Goal: Transaction & Acquisition: Purchase product/service

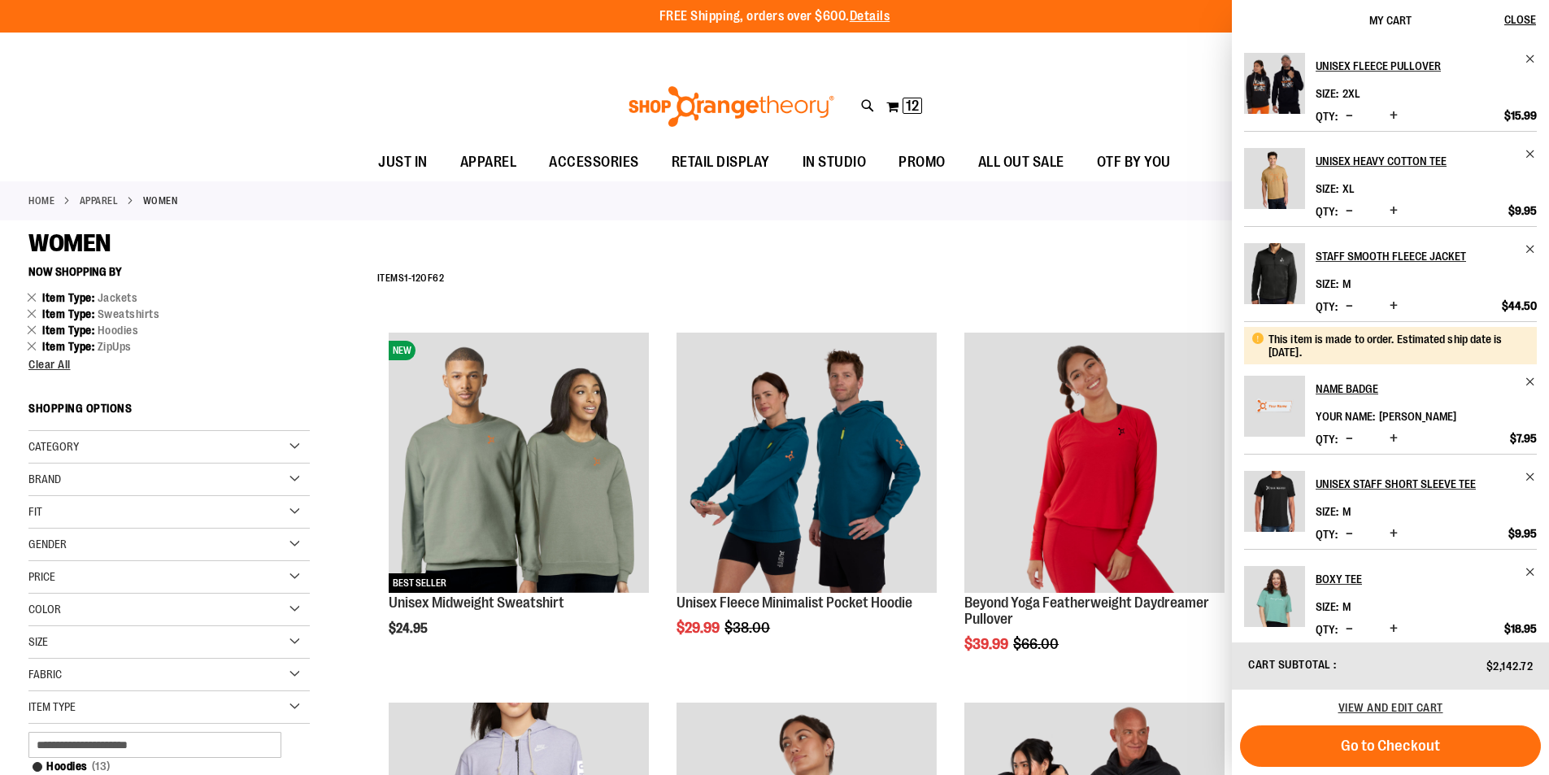
click at [1128, 91] on div "Toggle Nav Search Popular Suggestions Advanced Search" at bounding box center [774, 106] width 1549 height 75
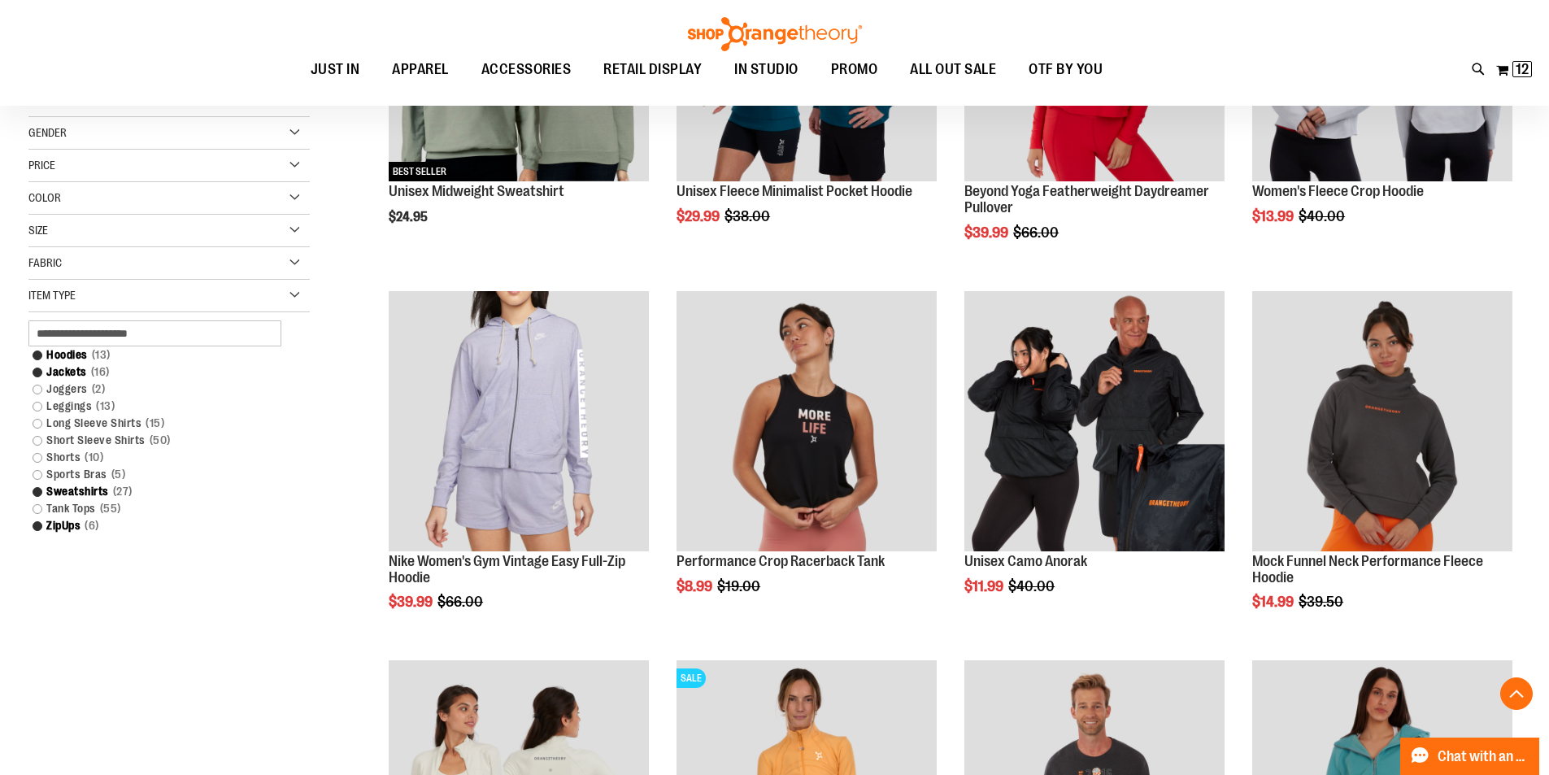
scroll to position [487, 0]
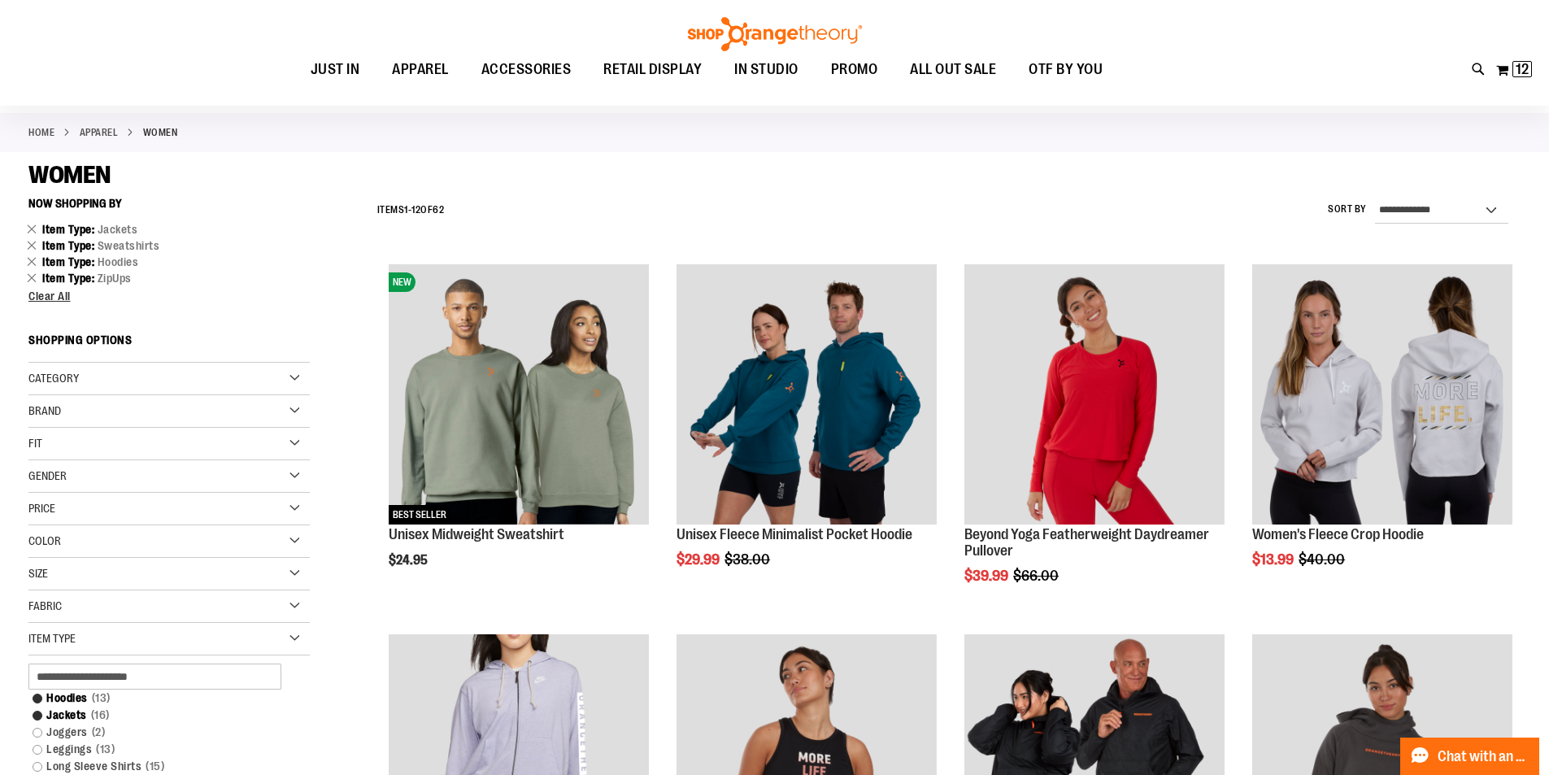
scroll to position [243, 0]
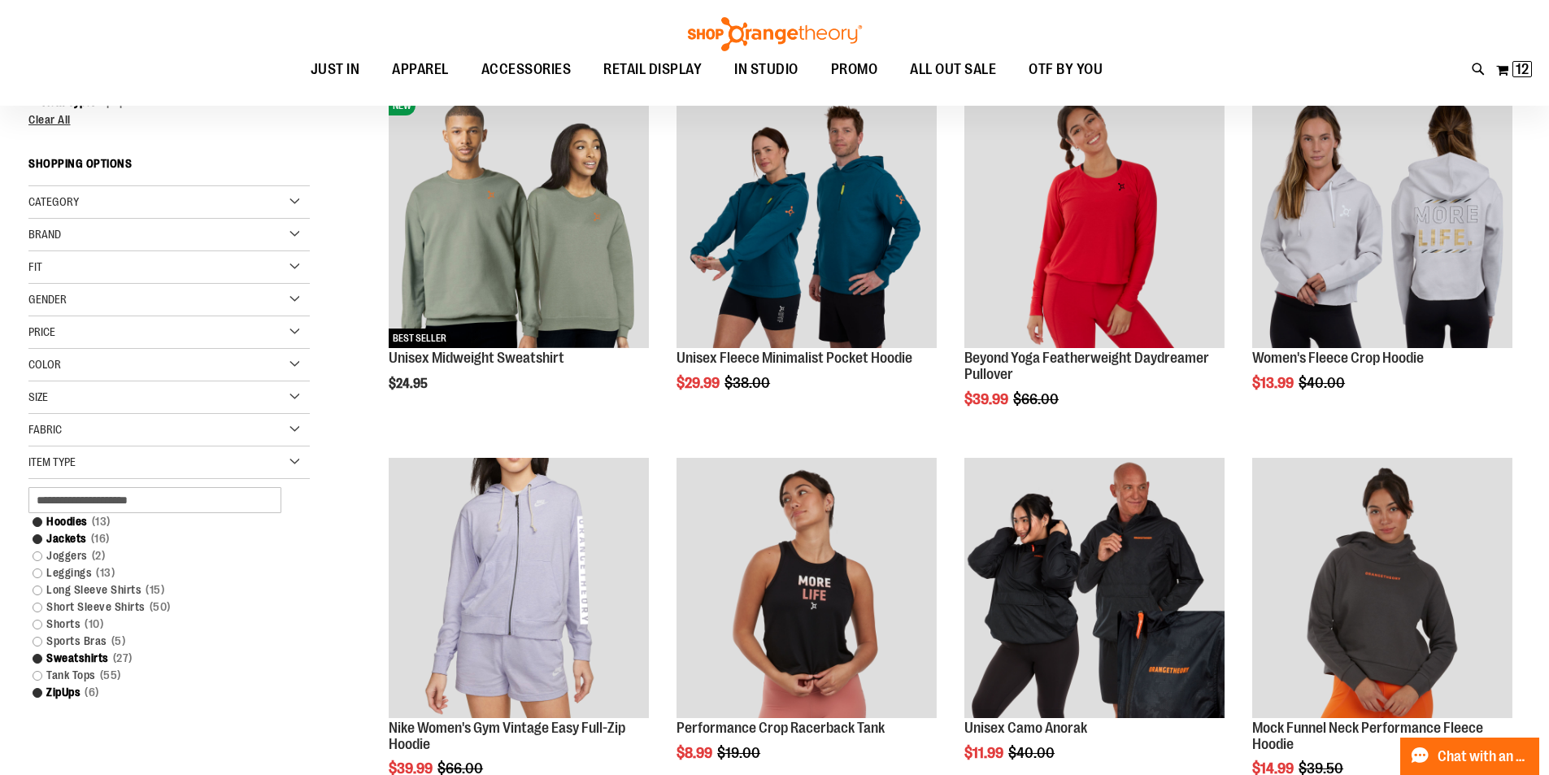
click at [99, 394] on div "Size" at bounding box center [168, 397] width 281 height 33
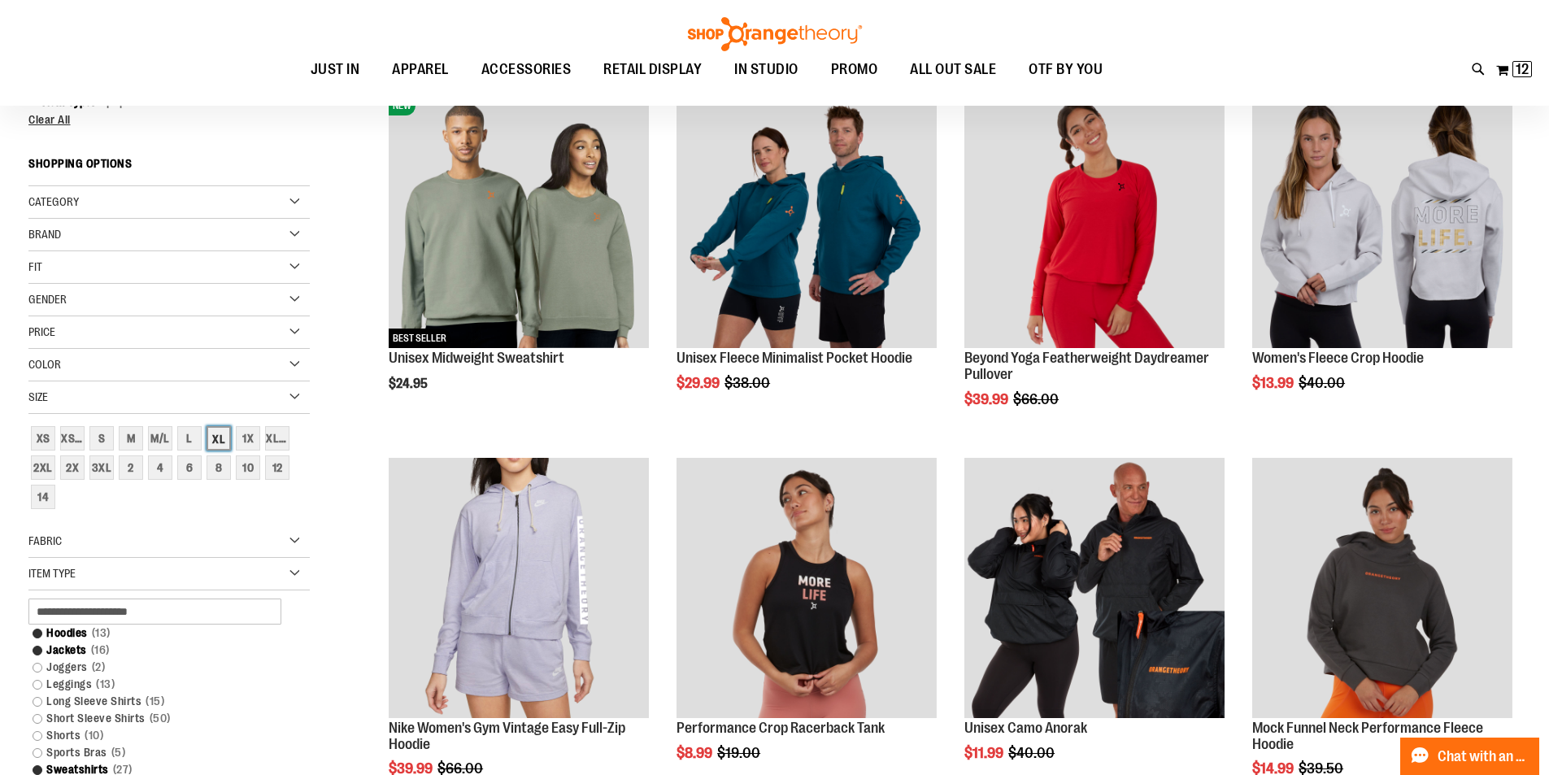
click at [225, 442] on div "XL" at bounding box center [219, 438] width 24 height 24
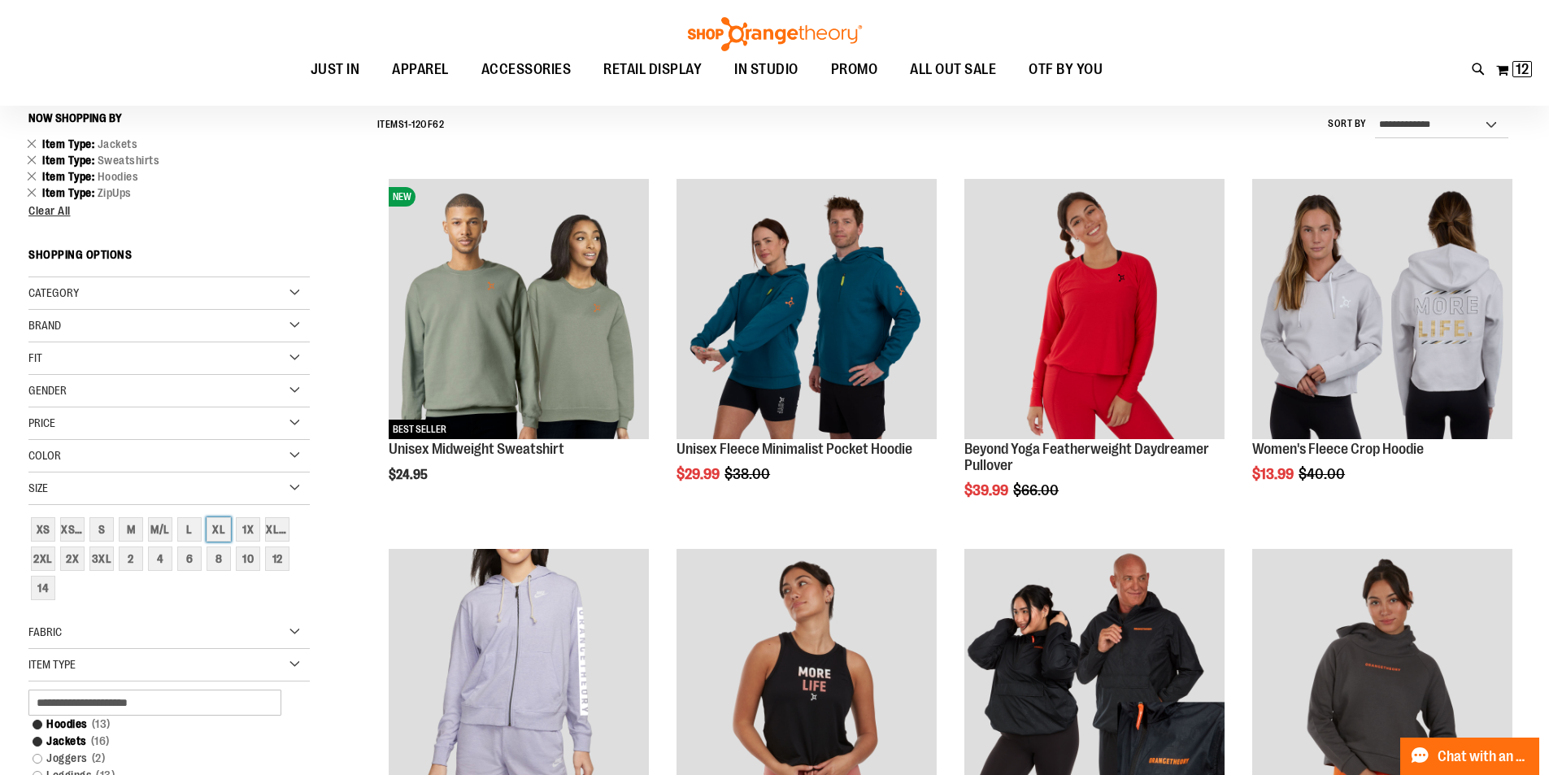
scroll to position [151, 0]
click at [247, 525] on div "1X" at bounding box center [248, 530] width 24 height 24
click at [224, 533] on div "XL" at bounding box center [219, 530] width 24 height 24
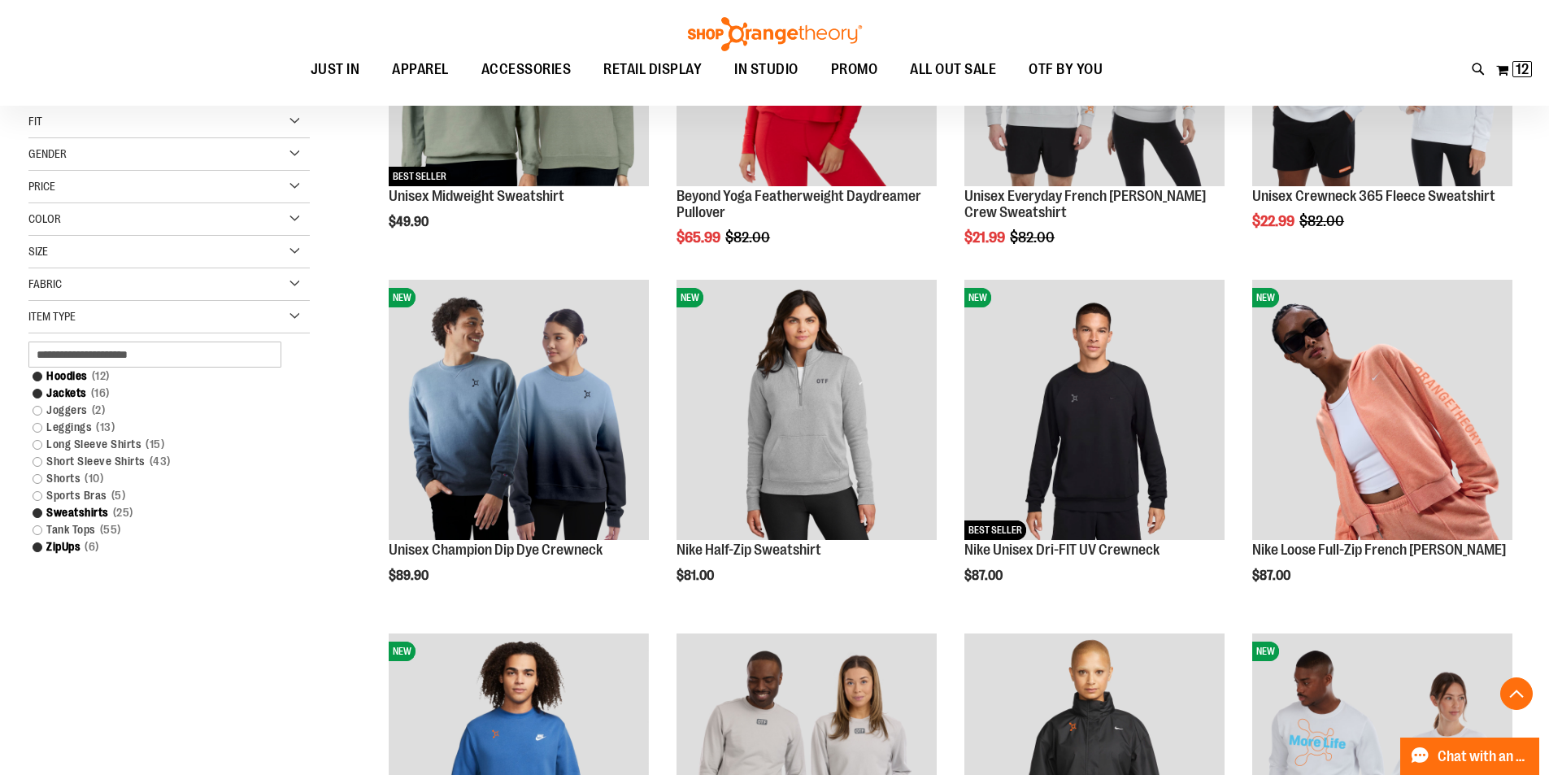
scroll to position [487, 0]
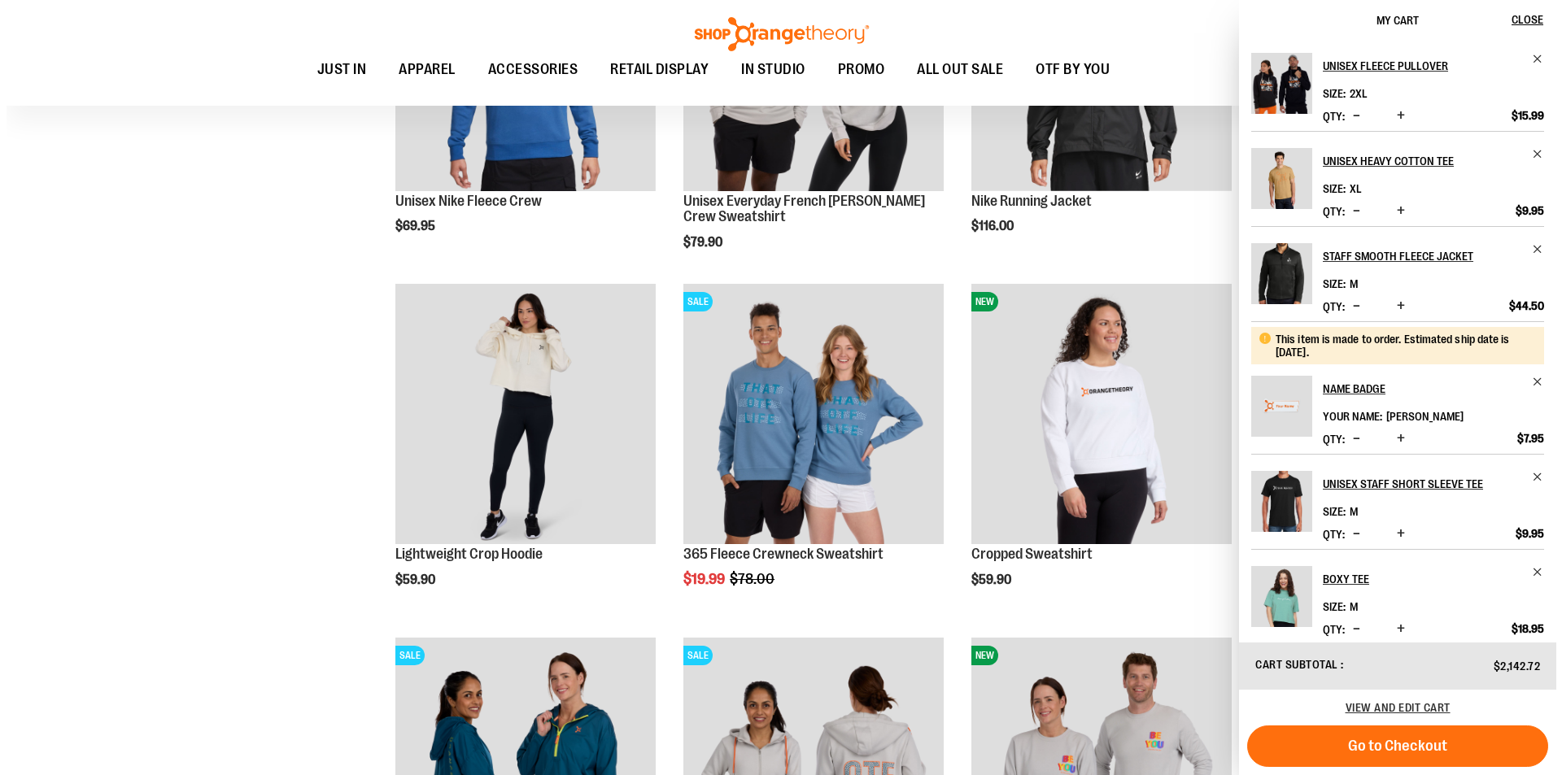
scroll to position [1138, 0]
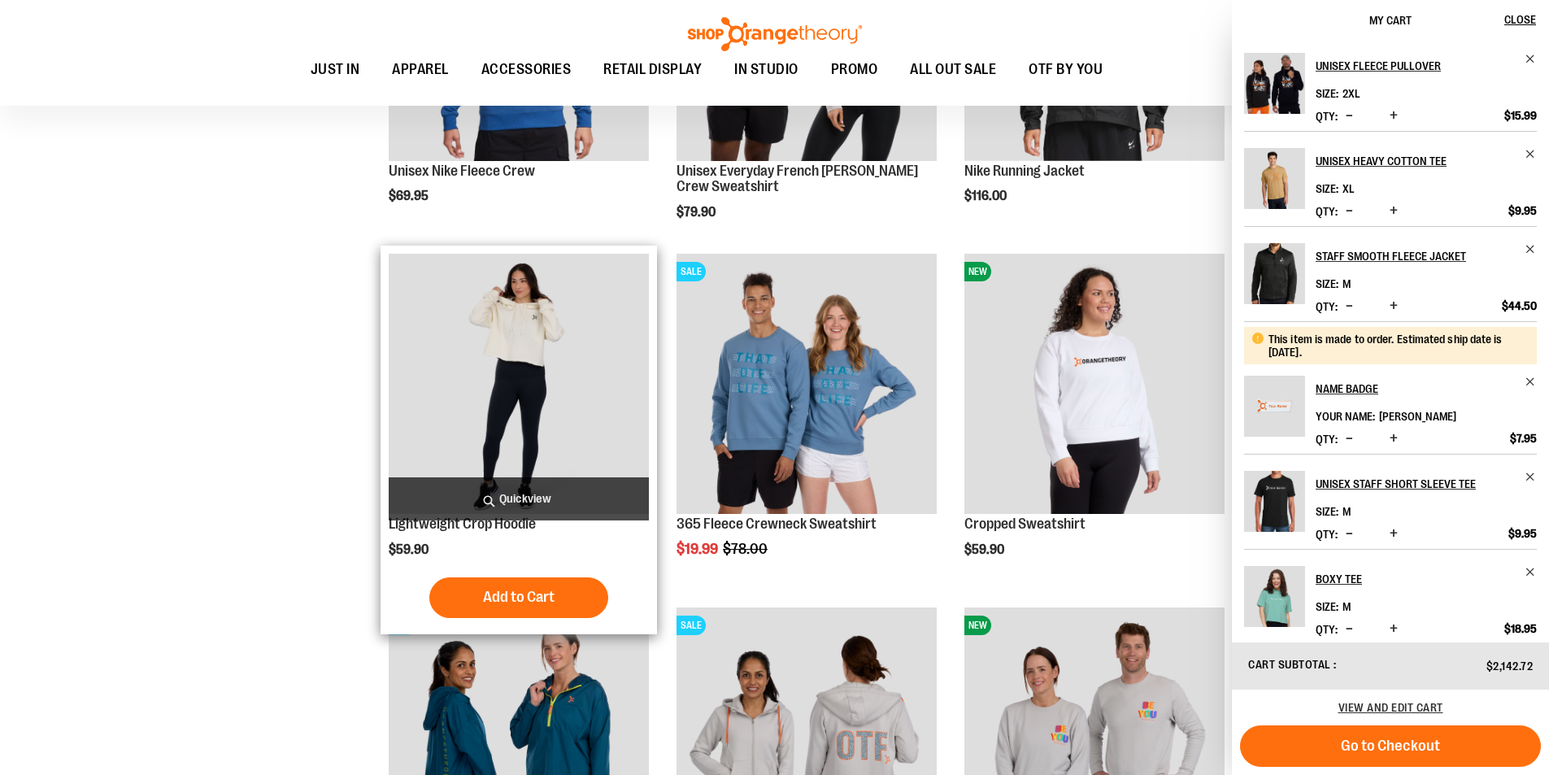
click at [499, 503] on span "Quickview" at bounding box center [519, 498] width 260 height 43
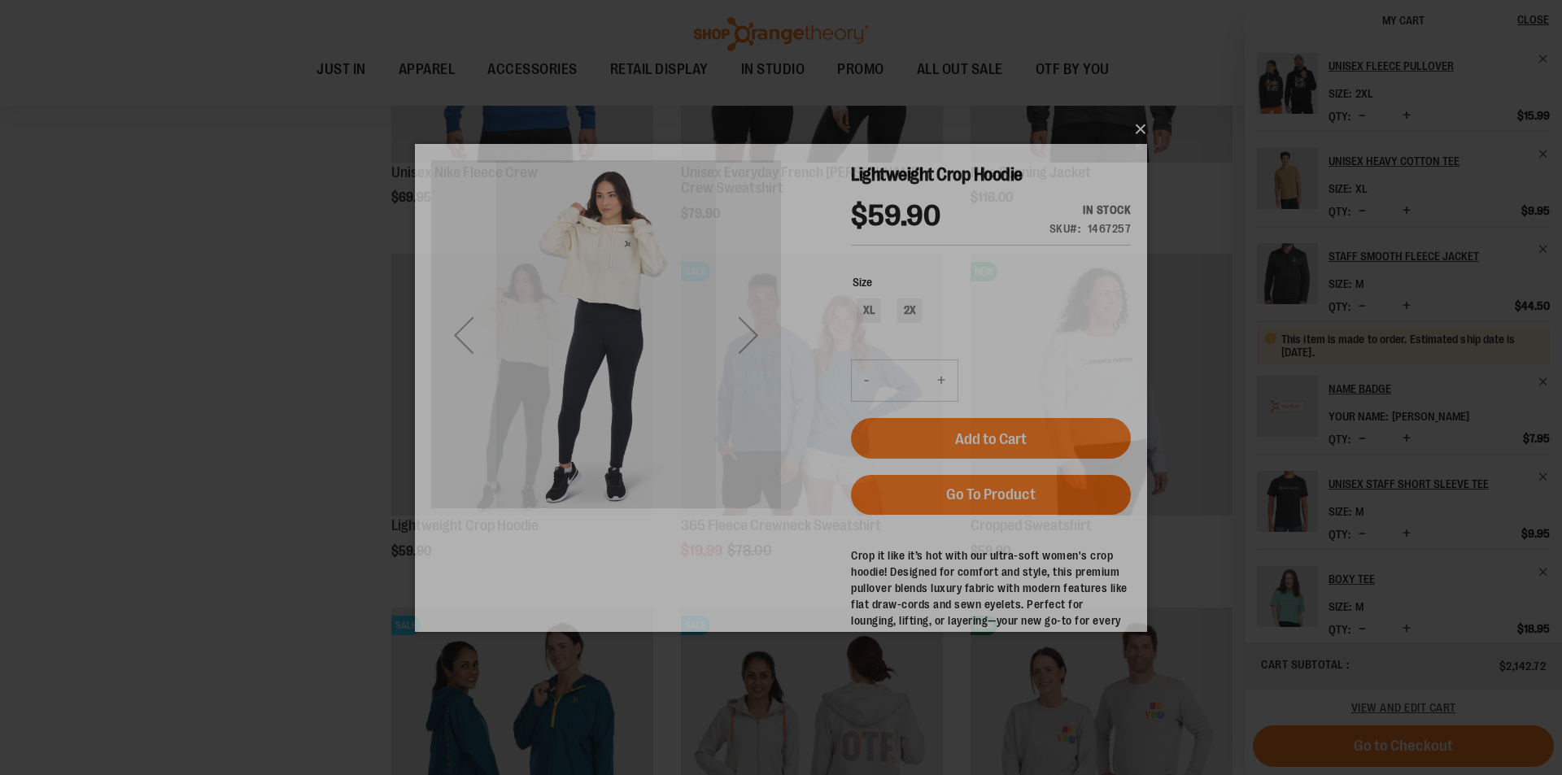
scroll to position [0, 0]
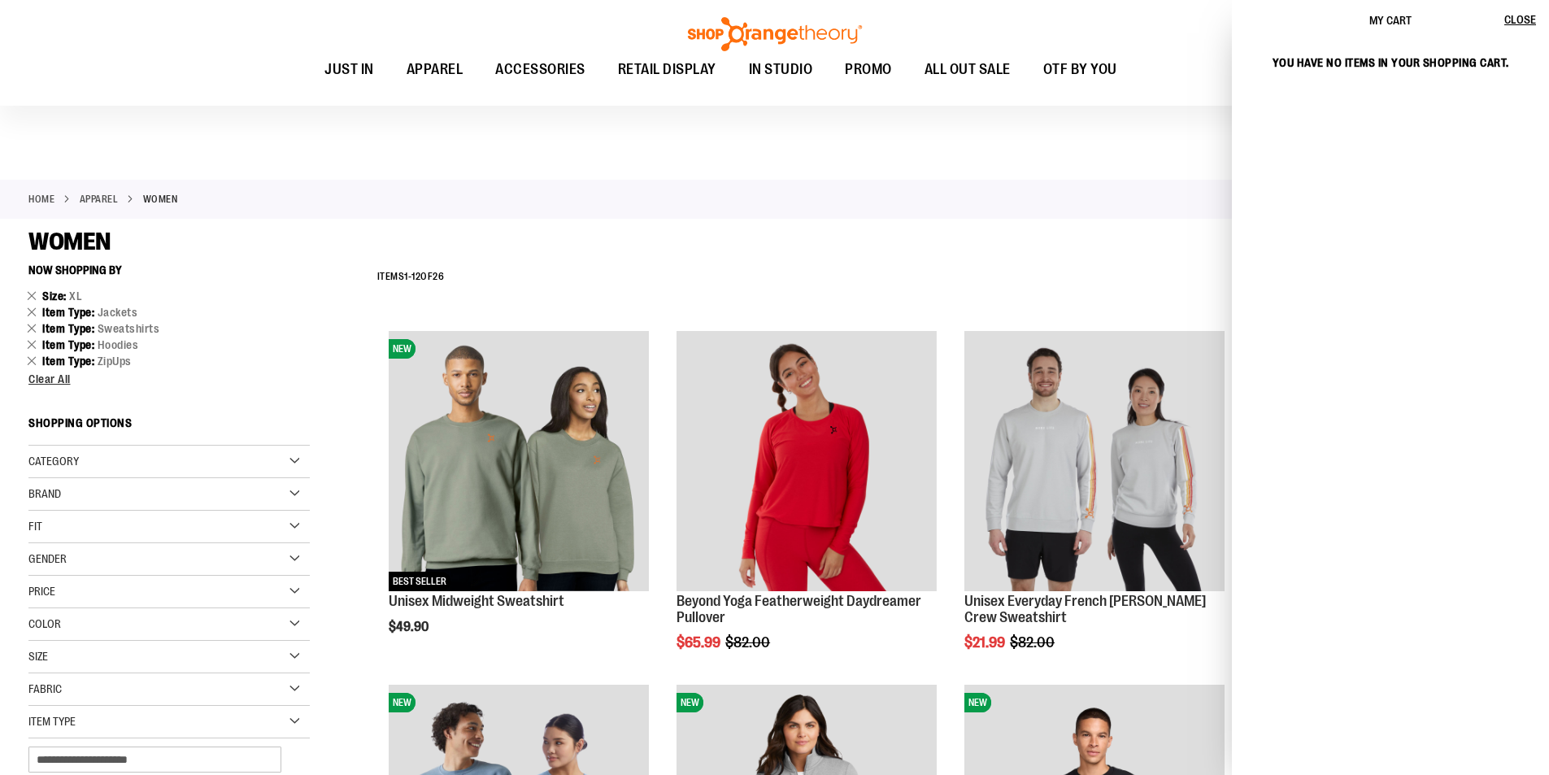
scroll to position [325, 0]
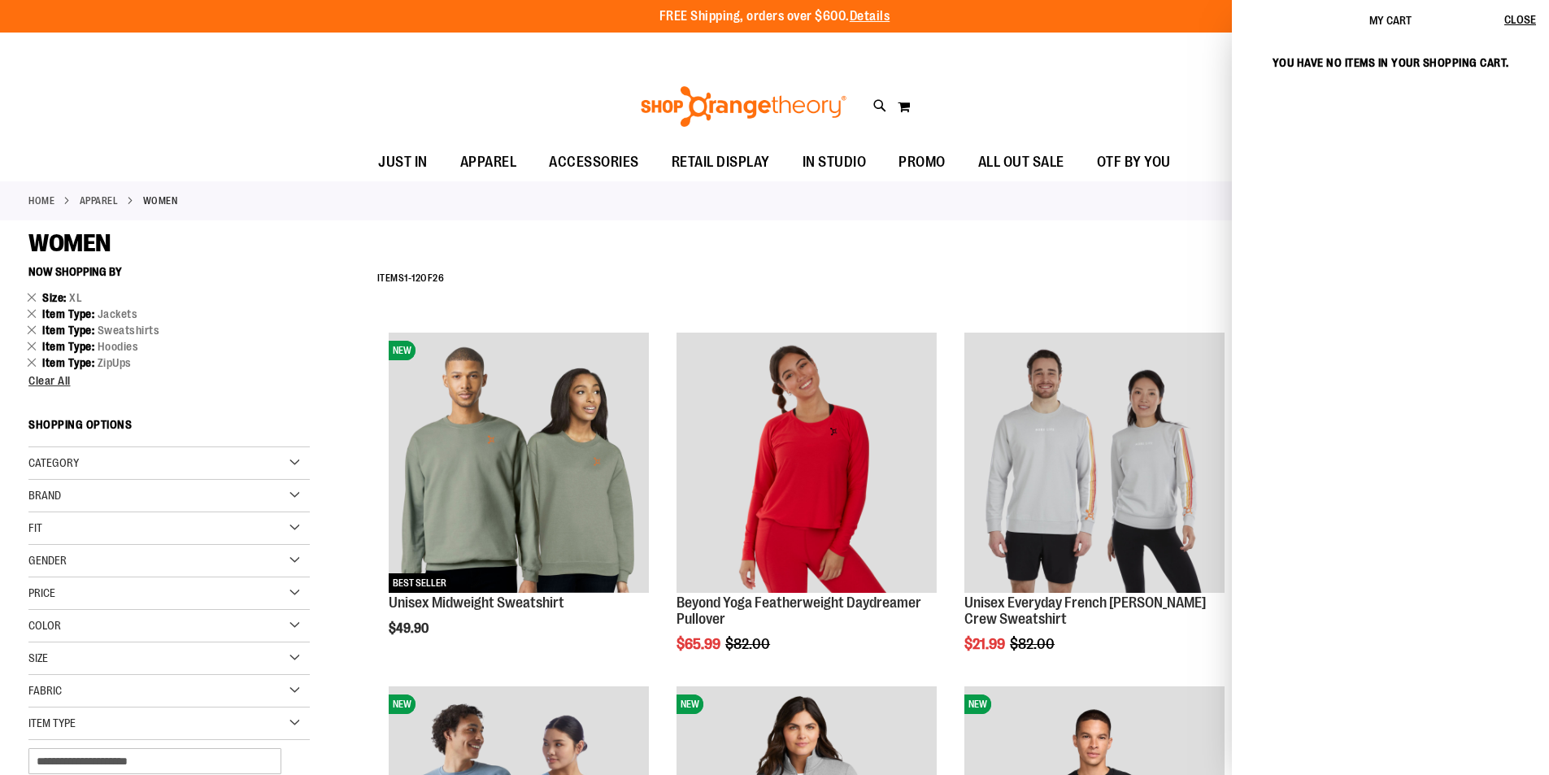
click at [1026, 55] on div "**********" at bounding box center [774, 51] width 1549 height 36
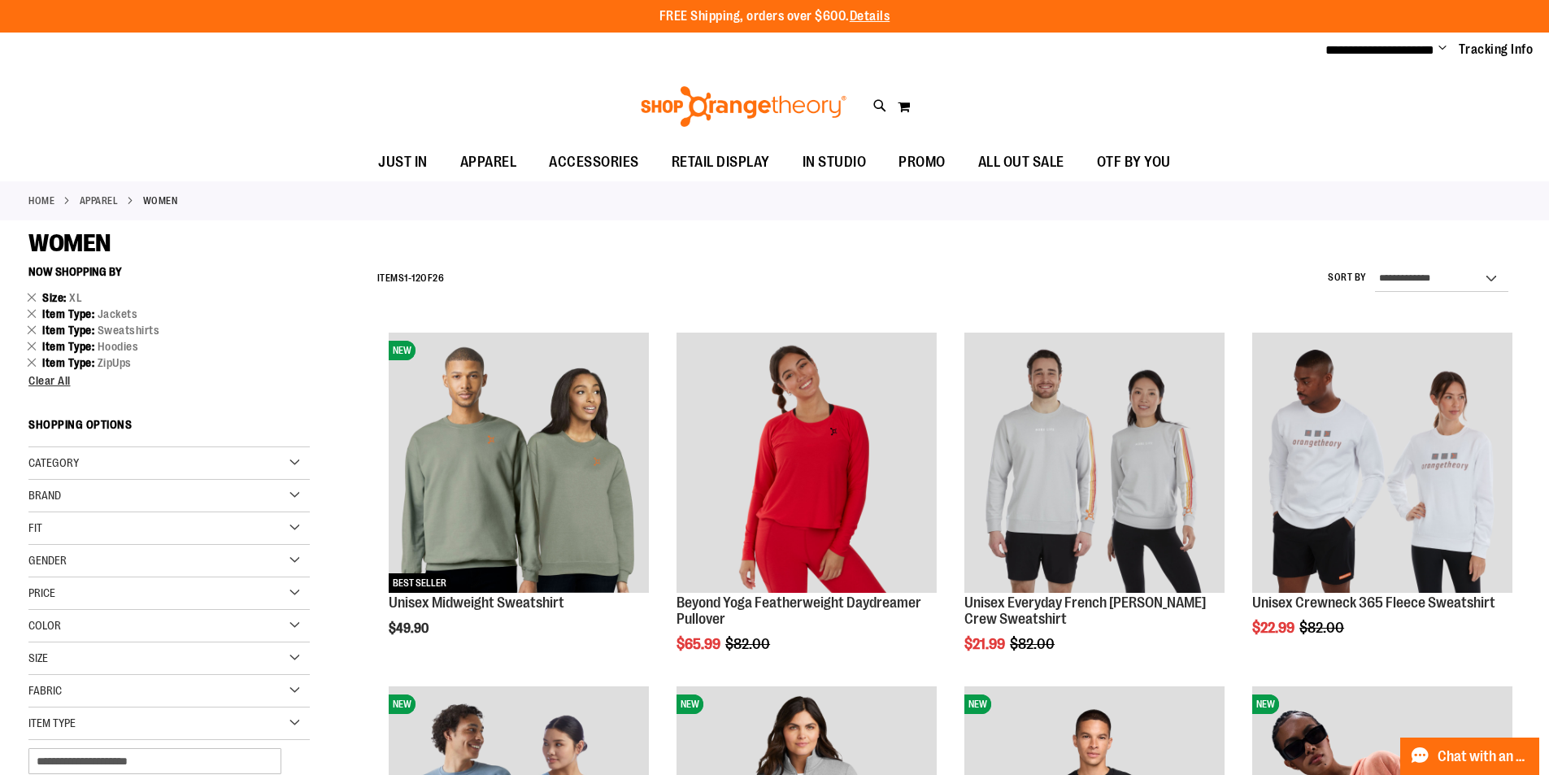
click at [1439, 48] on span "Change" at bounding box center [1443, 48] width 8 height 15
click at [910, 104] on button "My Cart 0" at bounding box center [904, 107] width 14 height 26
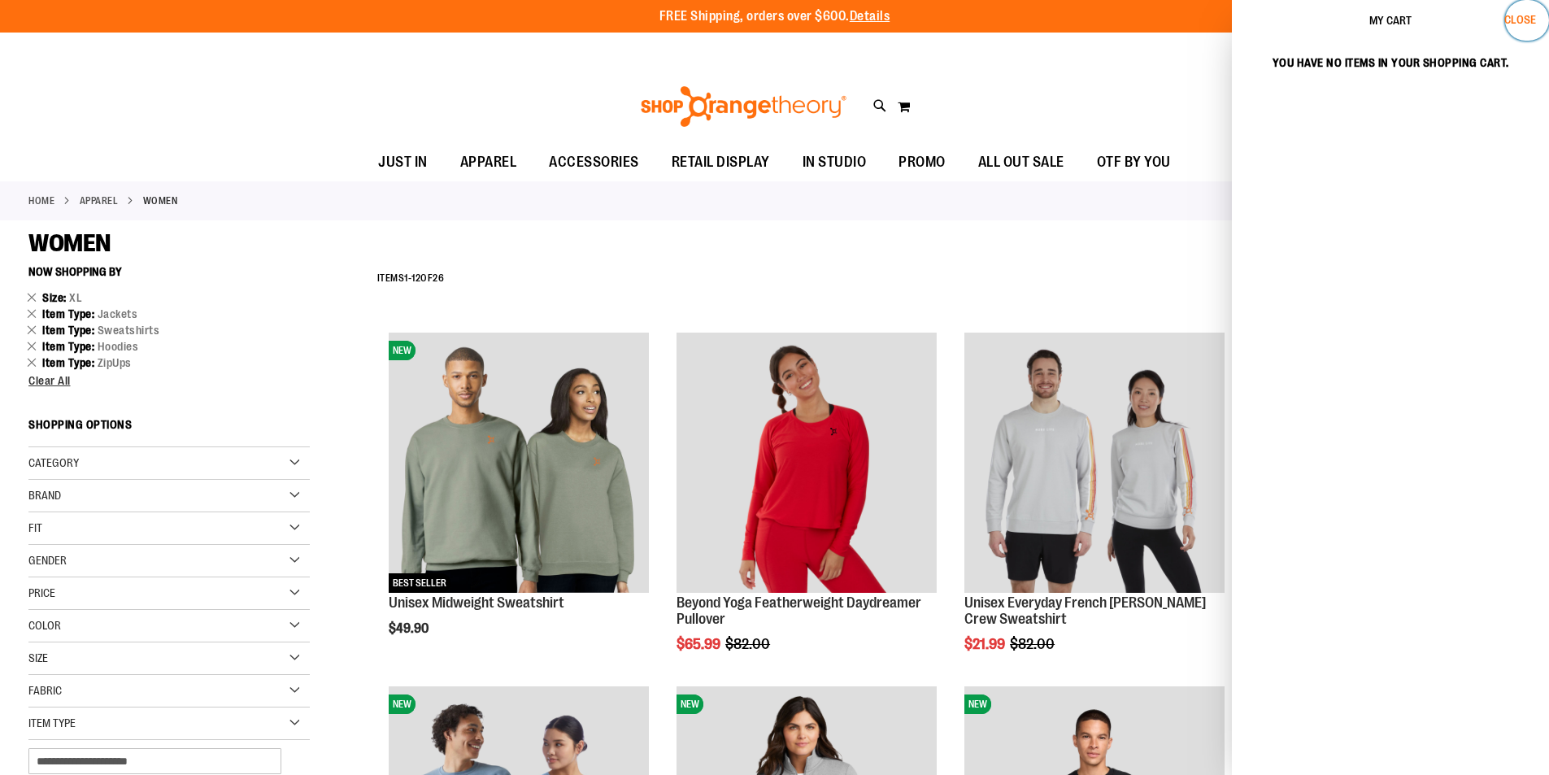
click at [1525, 19] on span "Close" at bounding box center [1521, 19] width 32 height 13
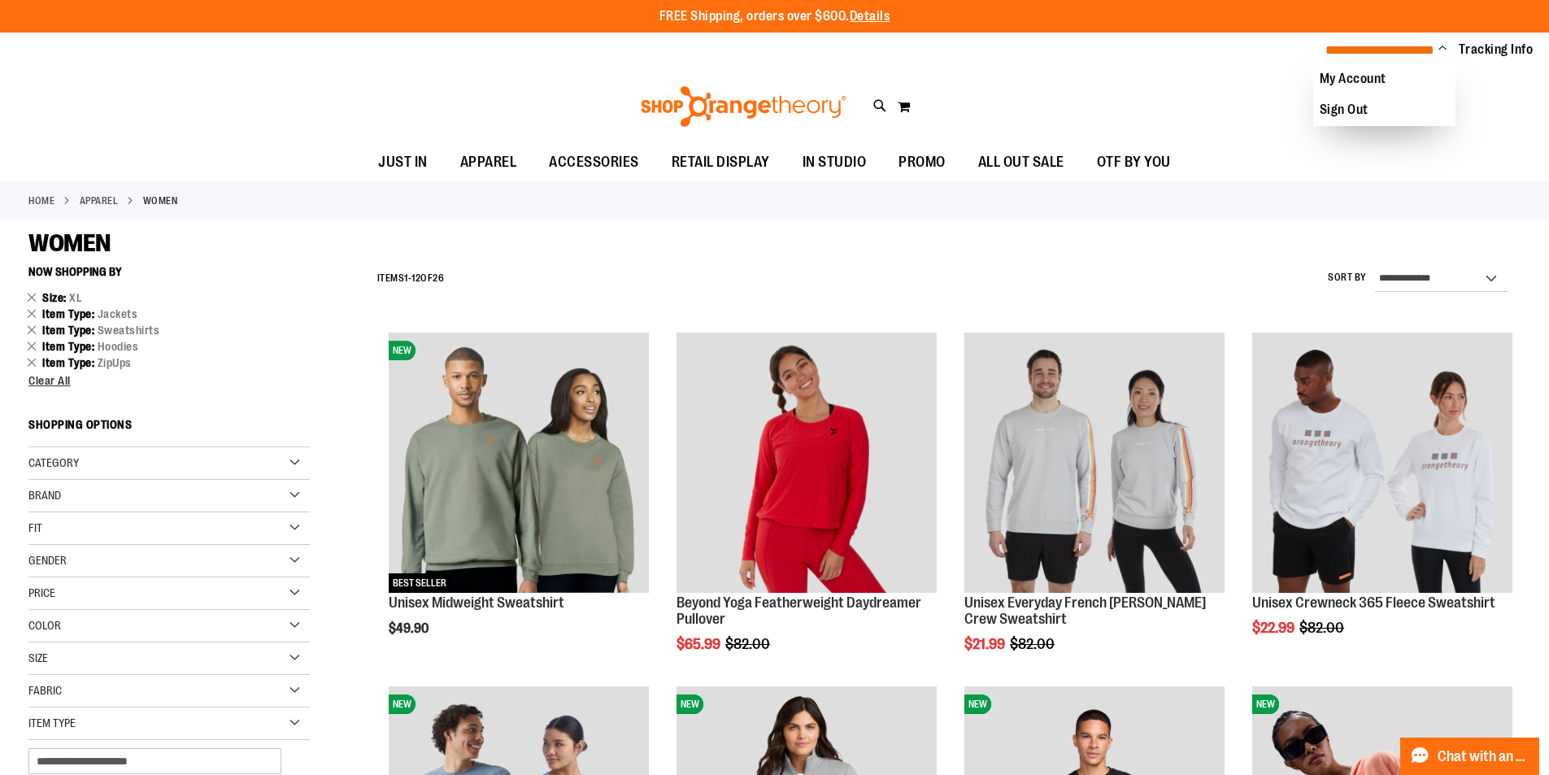
click at [1388, 53] on span "**********" at bounding box center [1380, 50] width 109 height 12
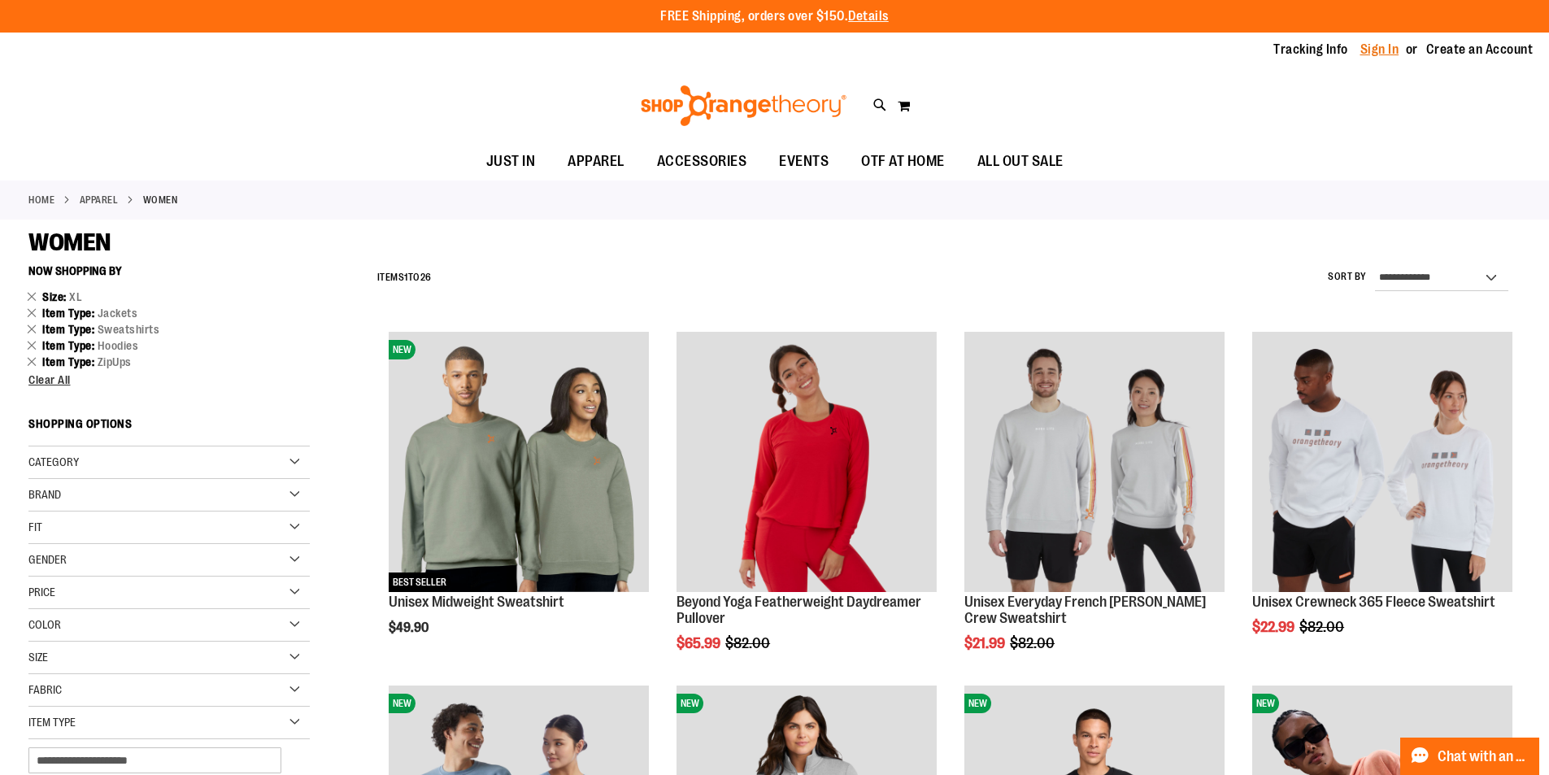
click at [1384, 43] on link "Sign In" at bounding box center [1380, 50] width 39 height 18
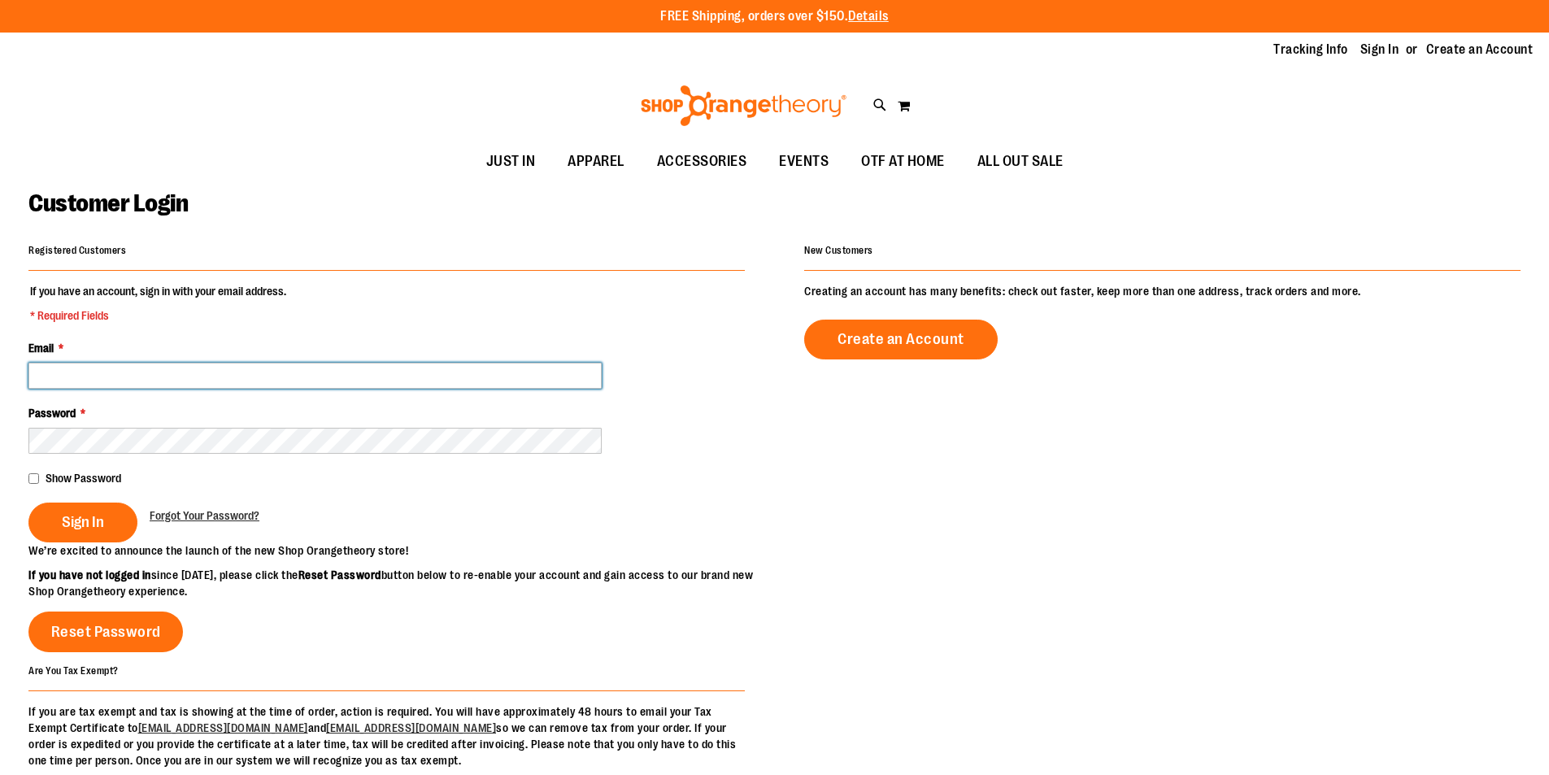
click at [291, 381] on input "Email *" at bounding box center [314, 376] width 573 height 26
type input "**********"
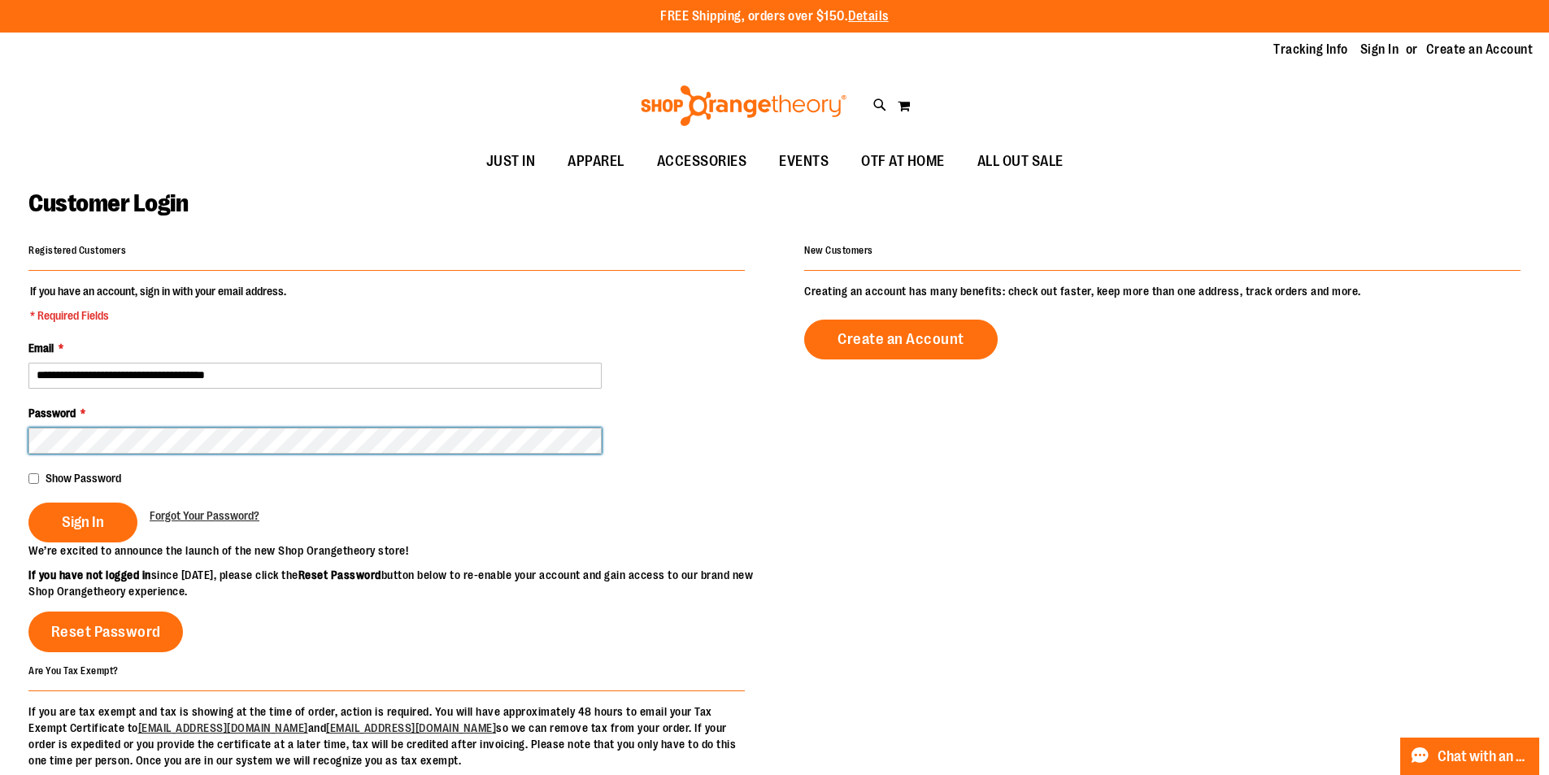
click at [28, 503] on button "Sign In" at bounding box center [82, 523] width 109 height 40
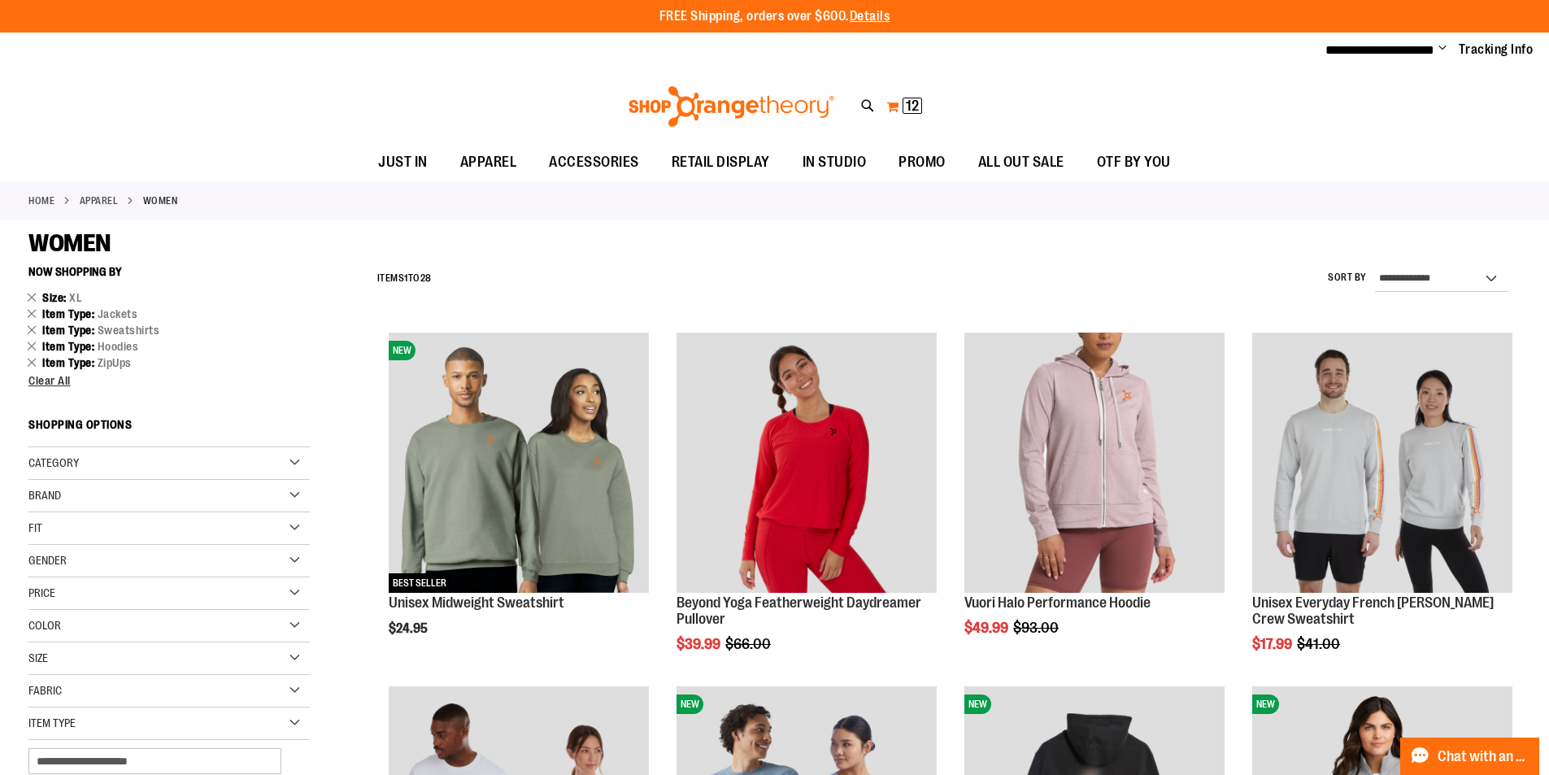
click at [906, 109] on span "12" at bounding box center [912, 106] width 13 height 16
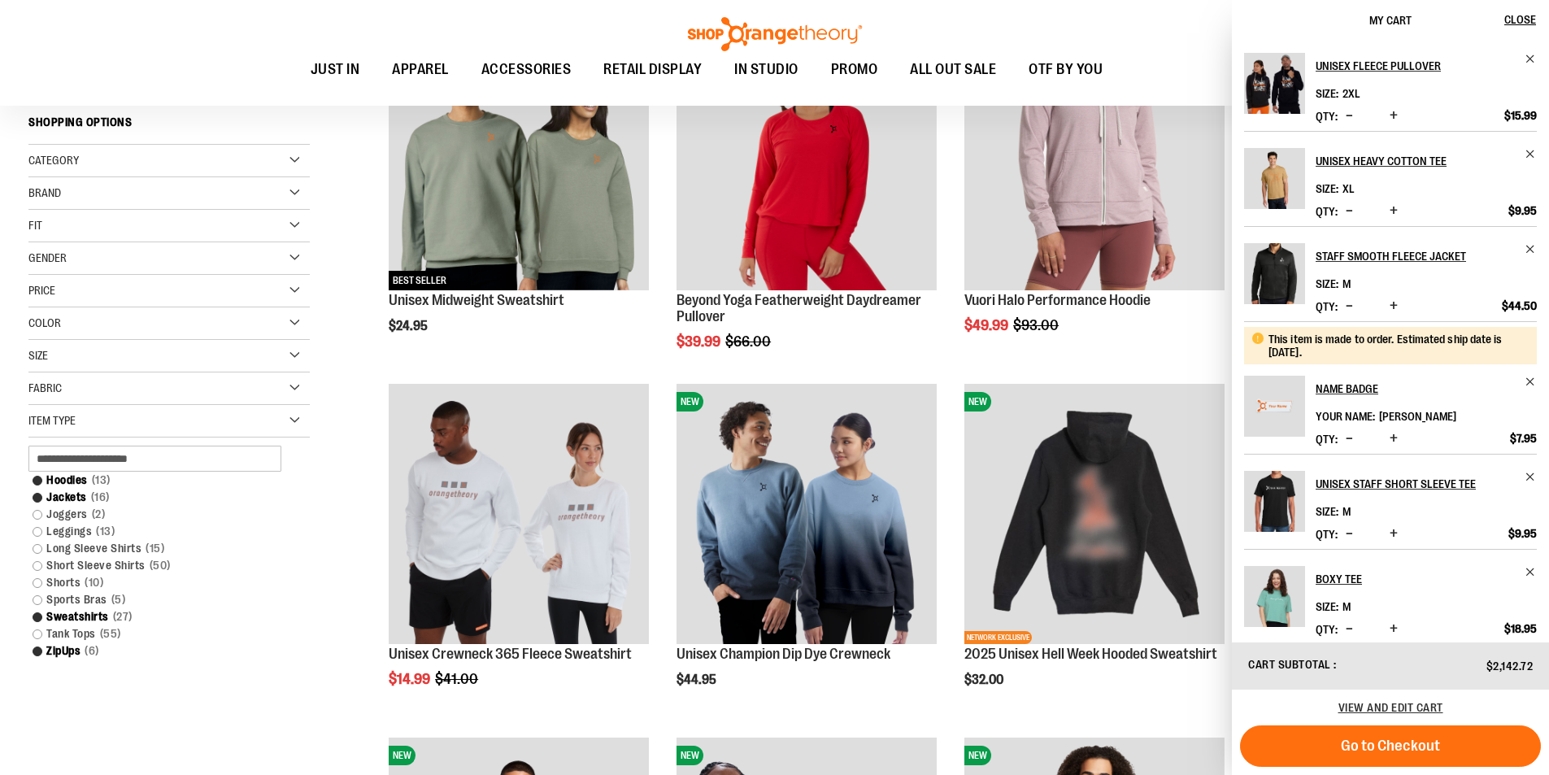
scroll to position [325, 0]
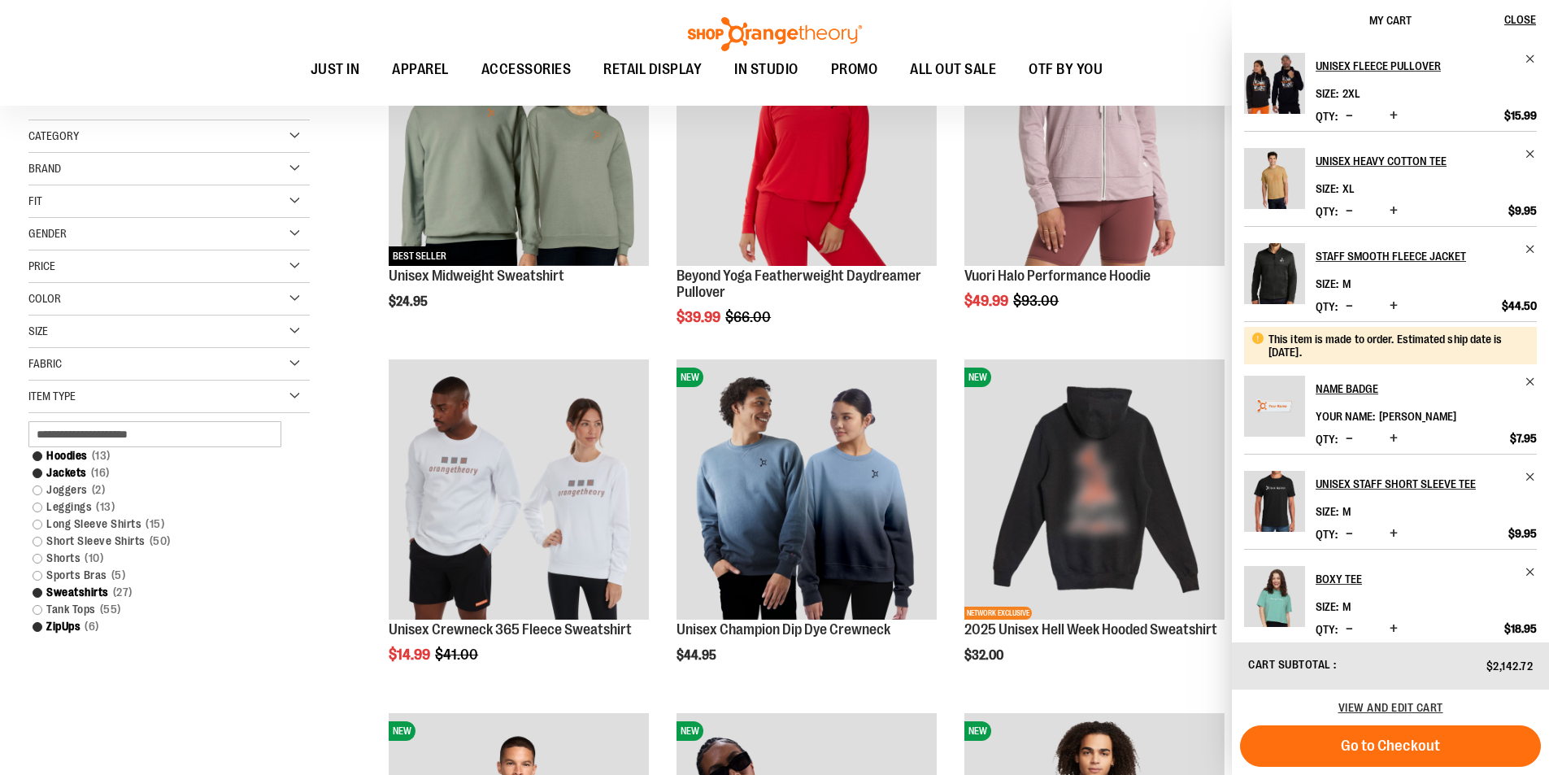
click at [133, 324] on div "Size" at bounding box center [168, 332] width 281 height 33
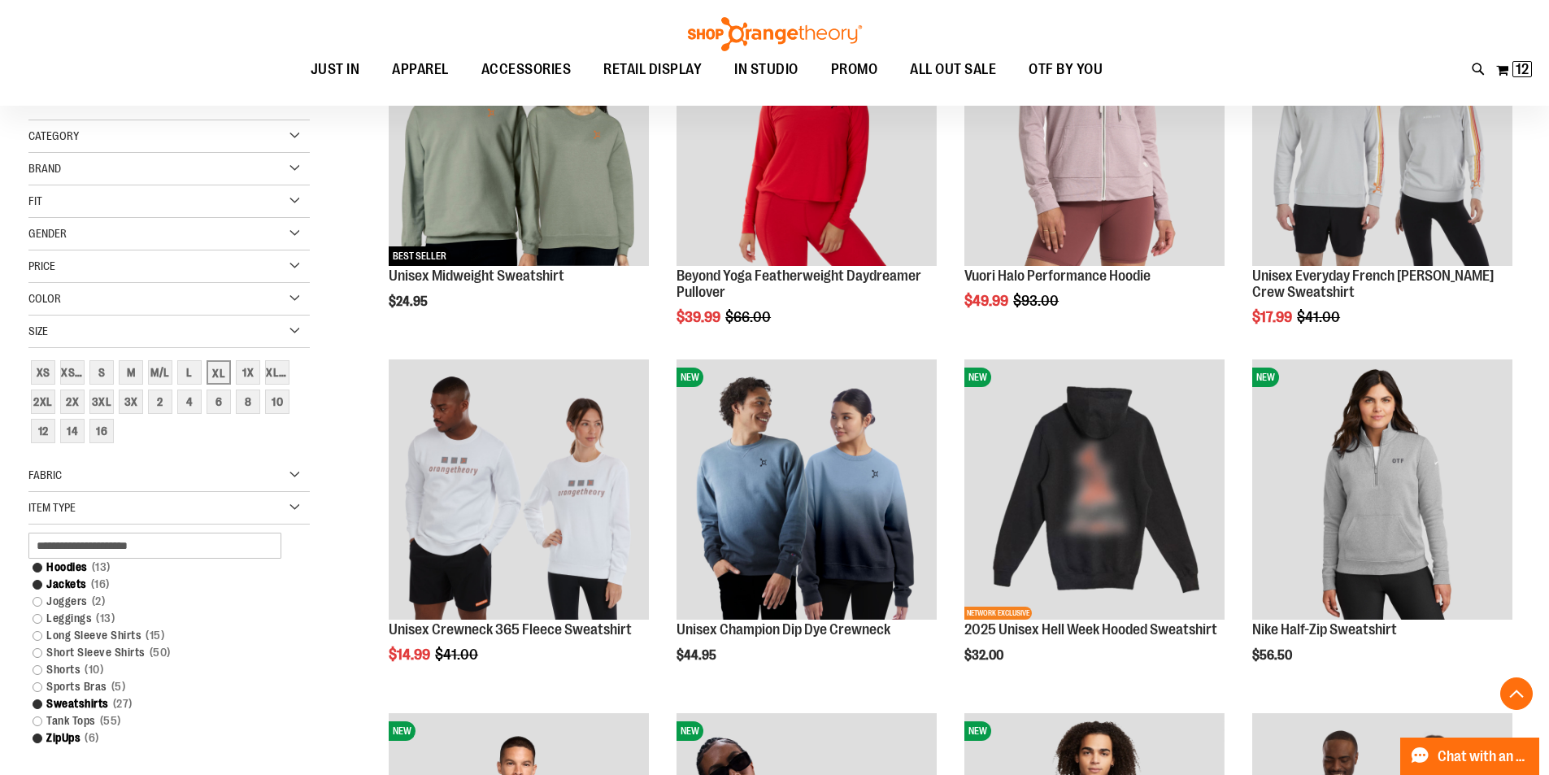
click at [355, 316] on div "**********" at bounding box center [930, 543] width 1182 height 1225
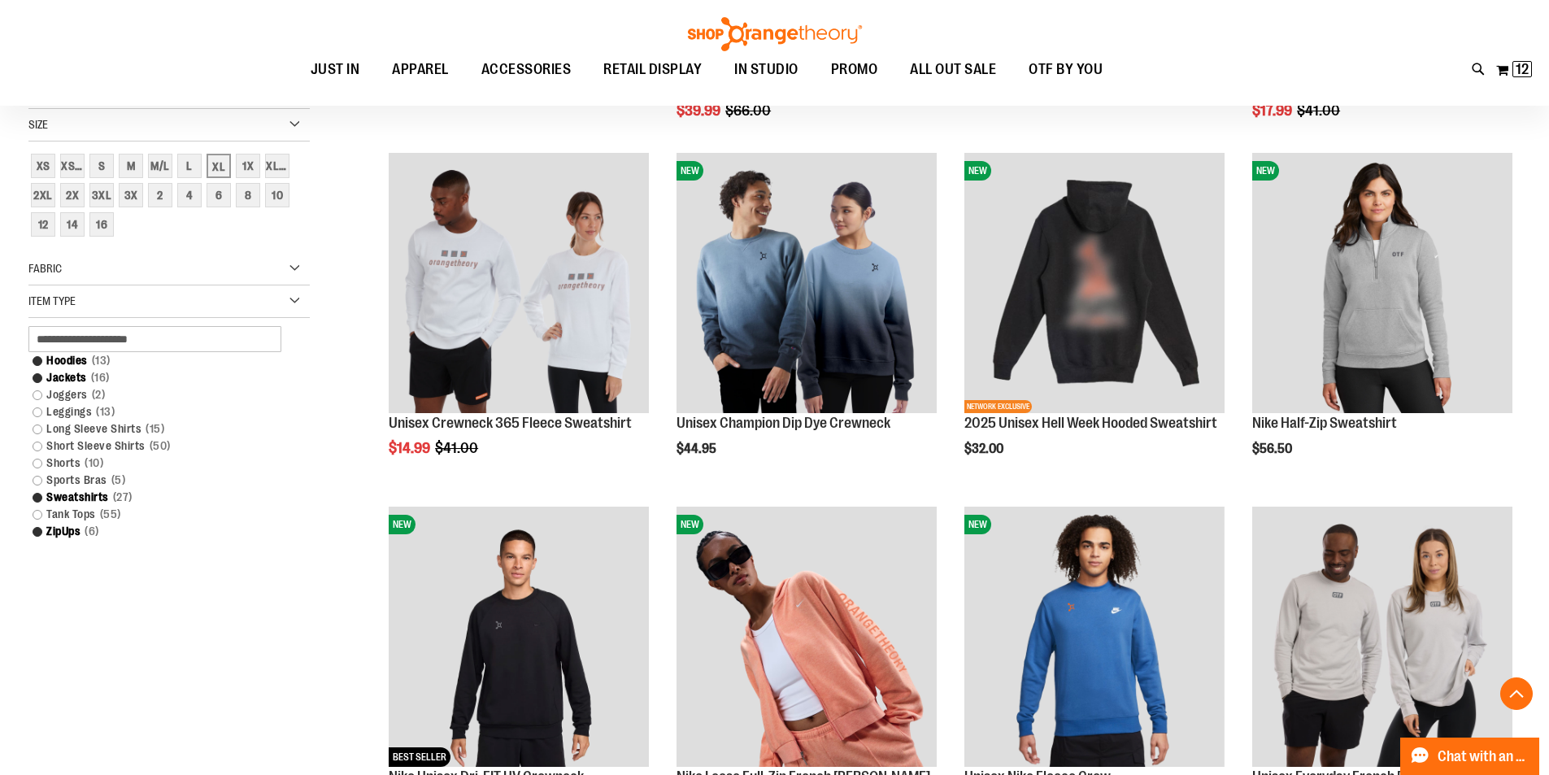
scroll to position [569, 0]
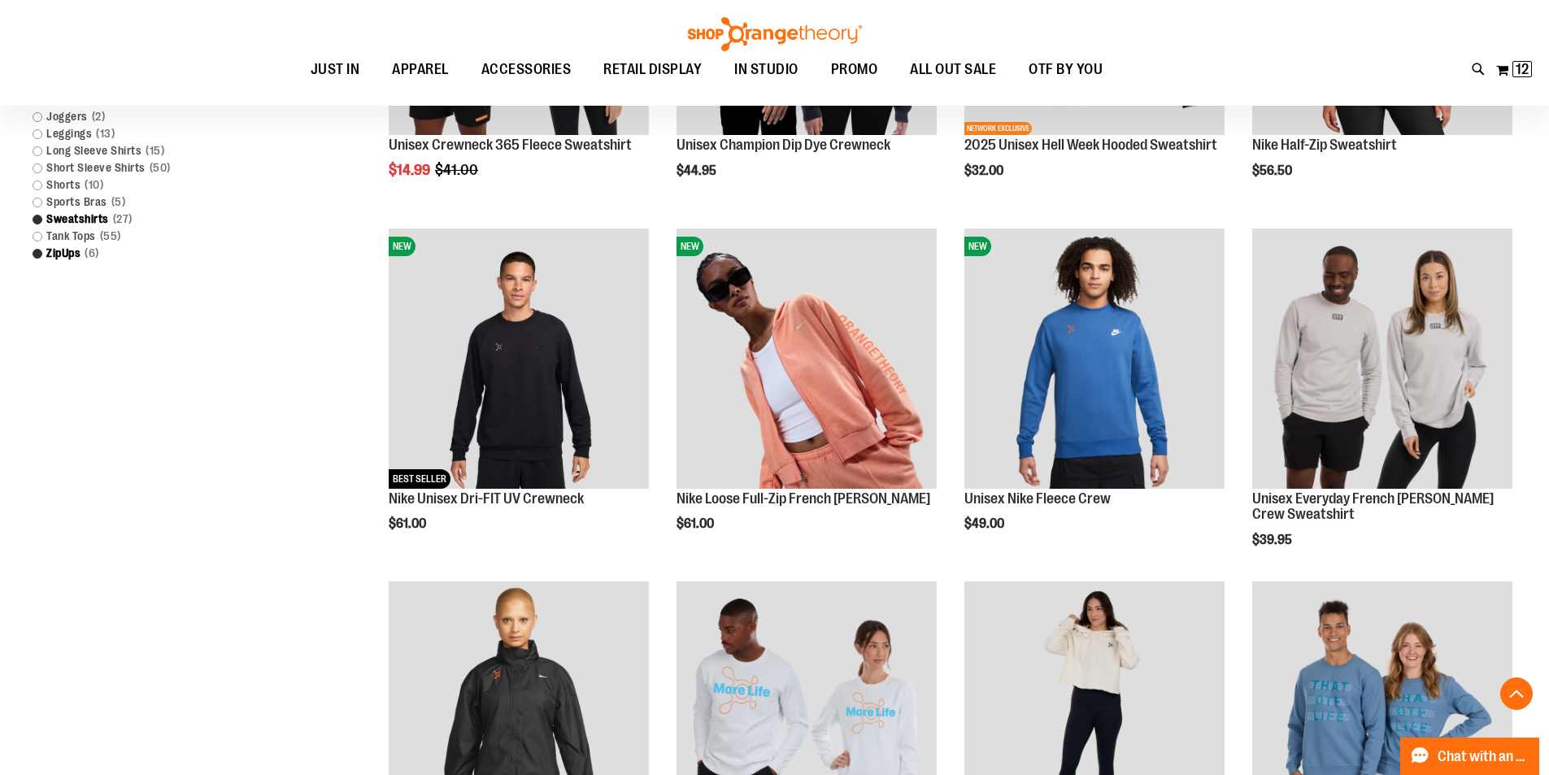
scroll to position [813, 0]
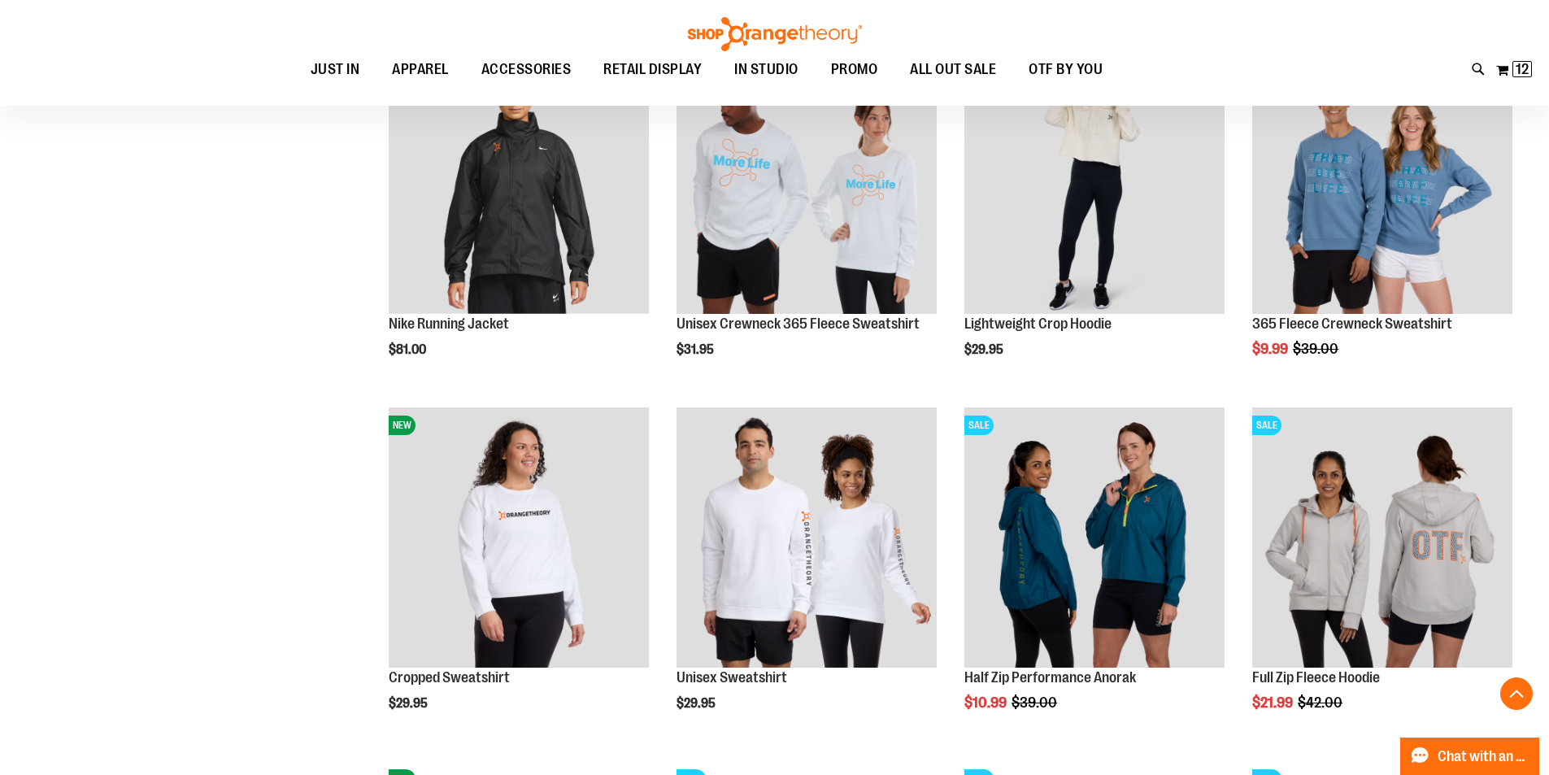
scroll to position [1383, 0]
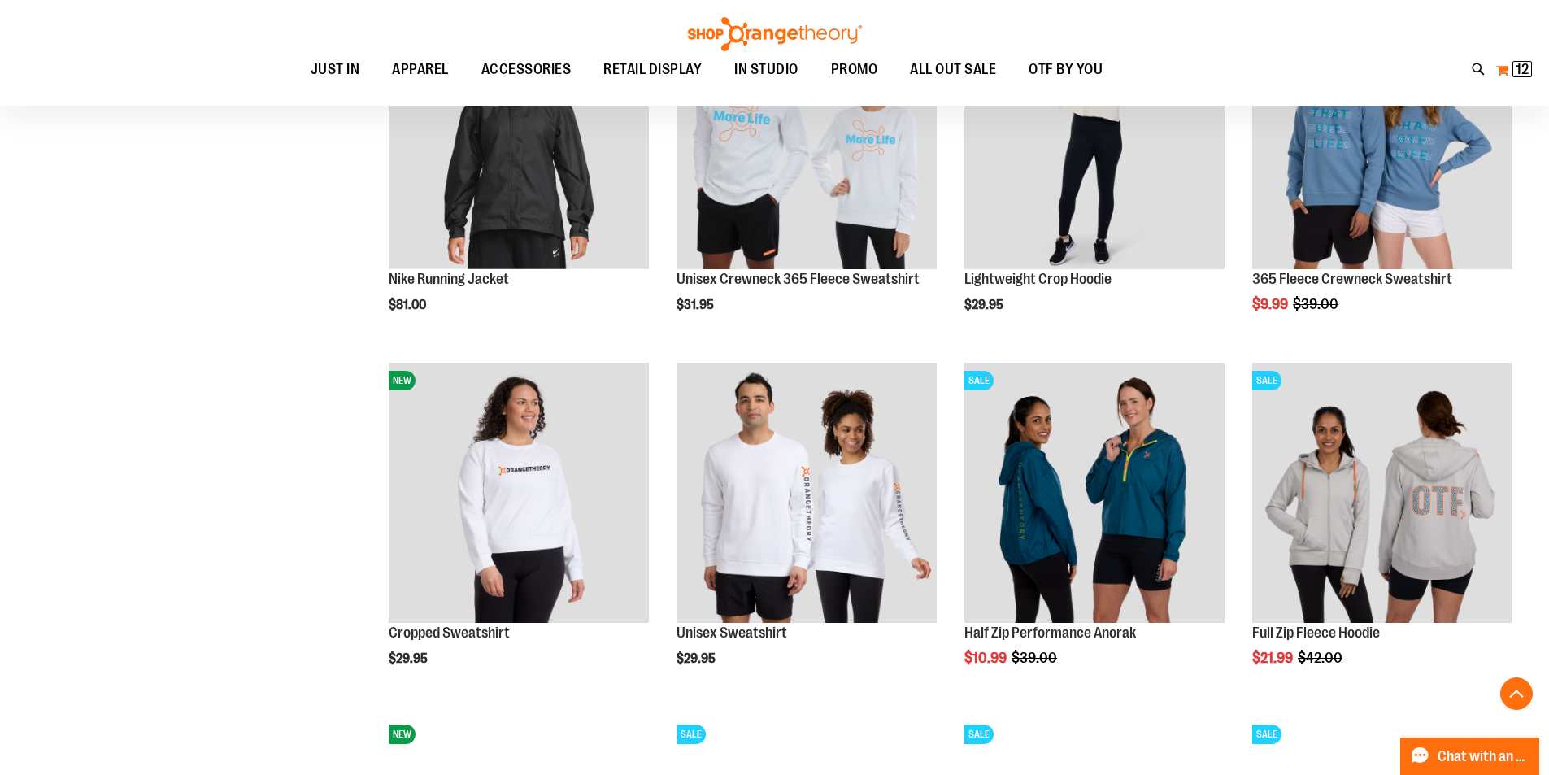
click at [1516, 68] on span "12" at bounding box center [1522, 69] width 13 height 16
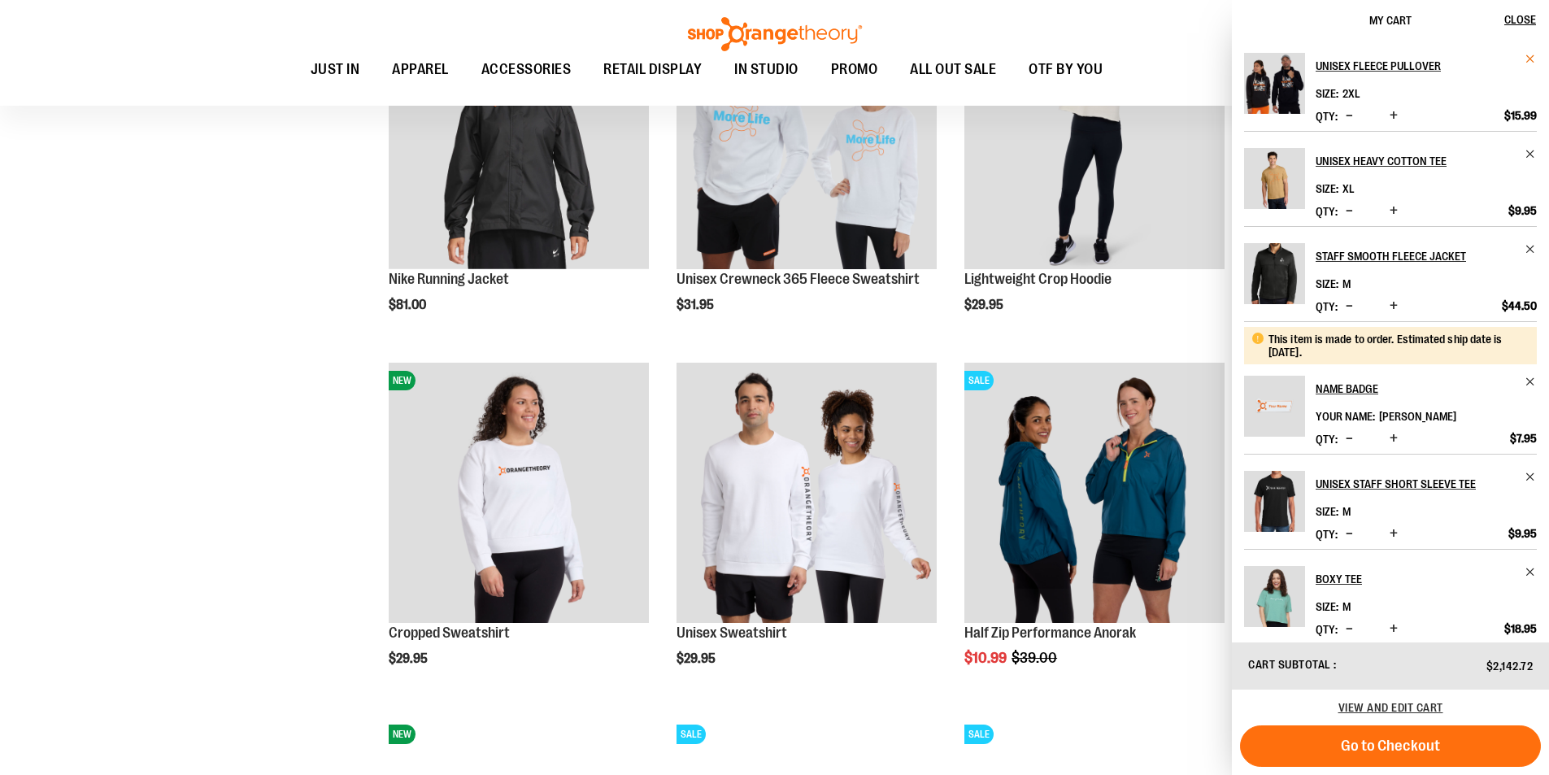
click at [1525, 59] on span "Remove item" at bounding box center [1531, 59] width 12 height 12
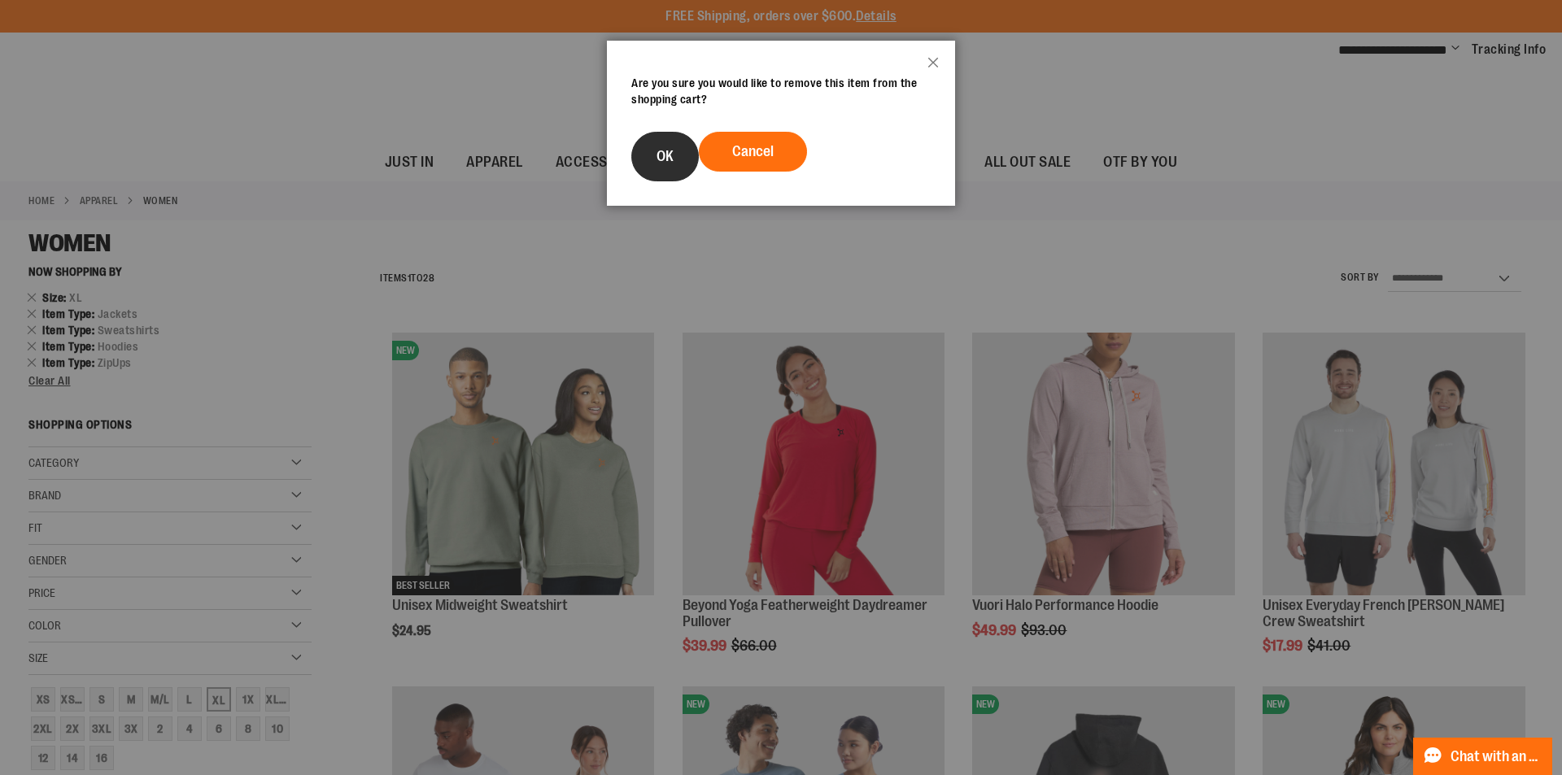
click at [683, 155] on button "OK" at bounding box center [665, 157] width 68 height 50
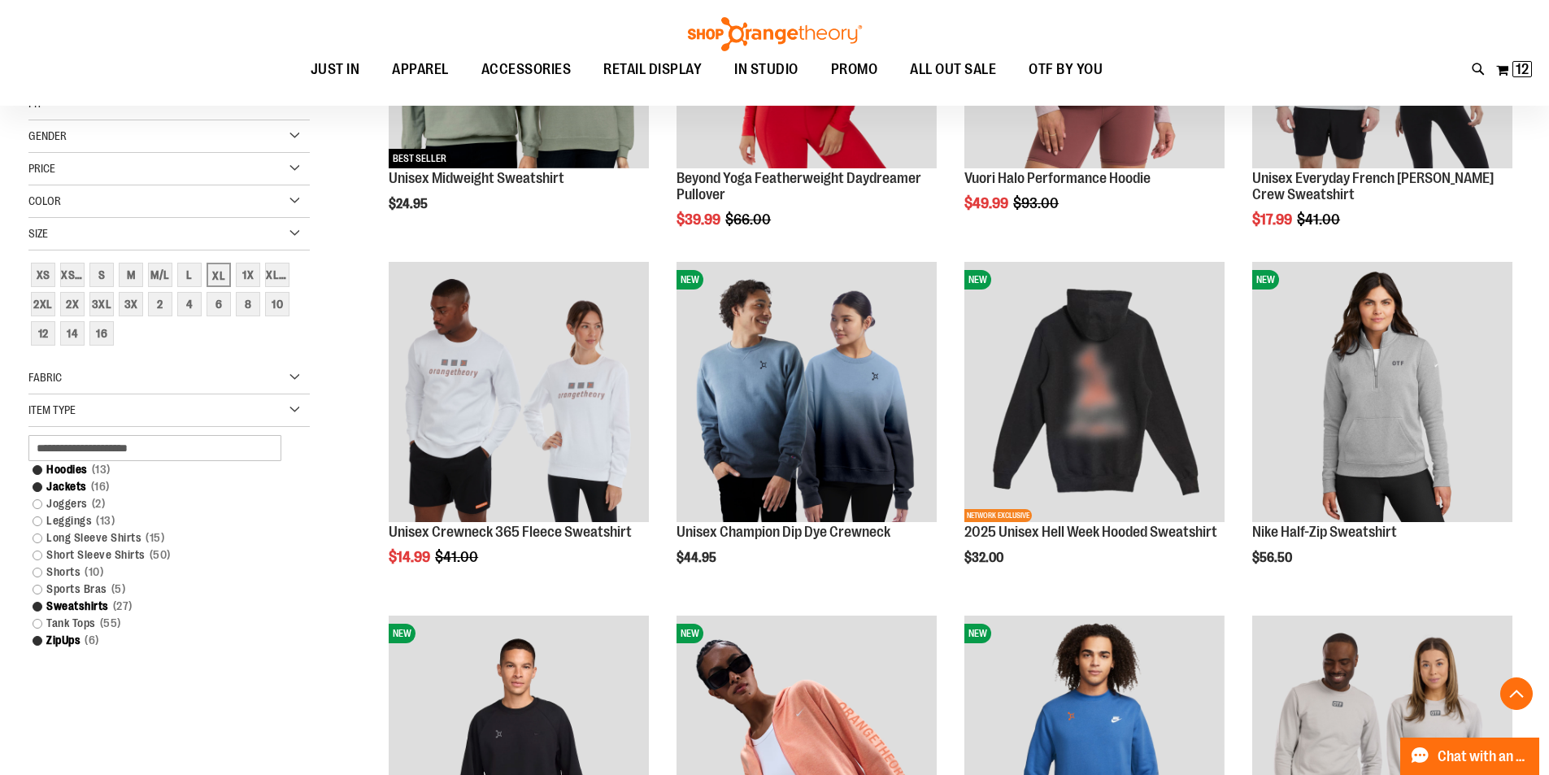
scroll to position [487, 0]
